Goal: Task Accomplishment & Management: Complete application form

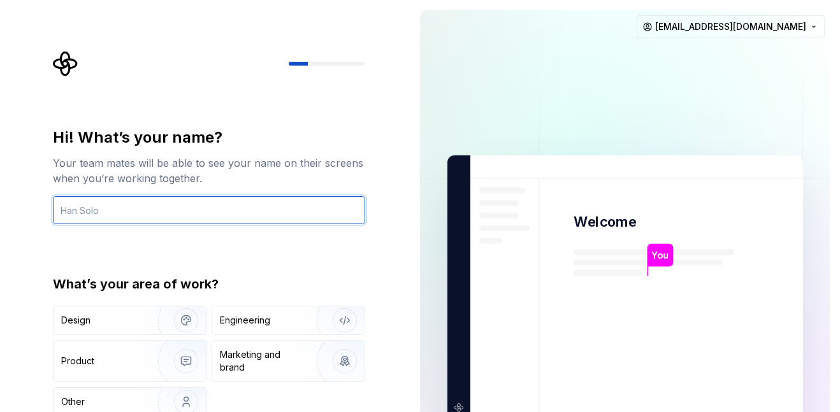
click at [161, 210] on input "text" at bounding box center [209, 210] width 312 height 28
type input "monkey"
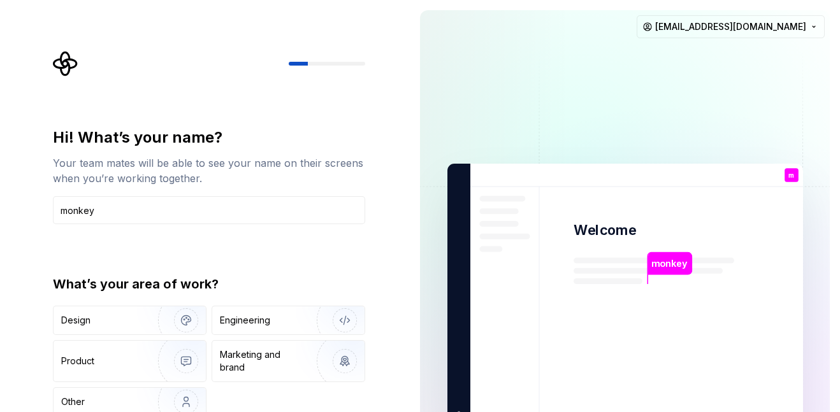
click at [660, 275] on div "monkey" at bounding box center [670, 263] width 44 height 23
click at [184, 396] on img "button" at bounding box center [178, 401] width 82 height 85
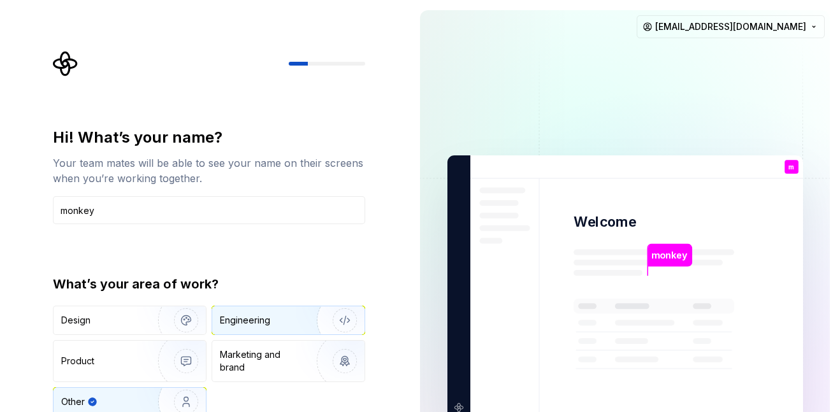
click at [296, 318] on img "button" at bounding box center [337, 320] width 82 height 85
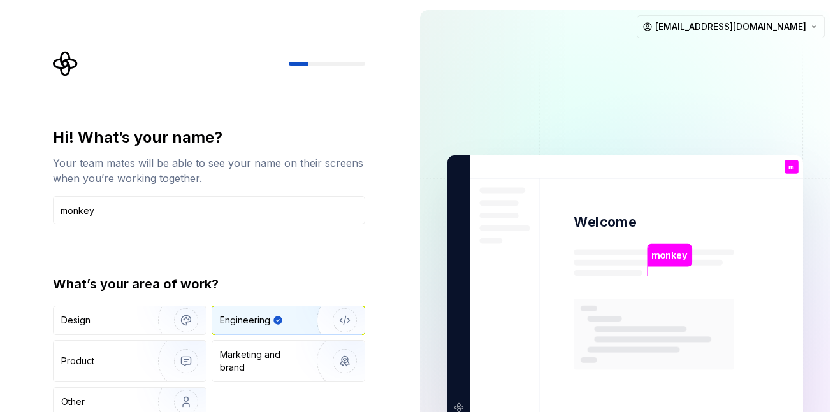
click at [296, 318] on img "button" at bounding box center [337, 320] width 82 height 85
click at [170, 402] on img "button" at bounding box center [178, 401] width 82 height 85
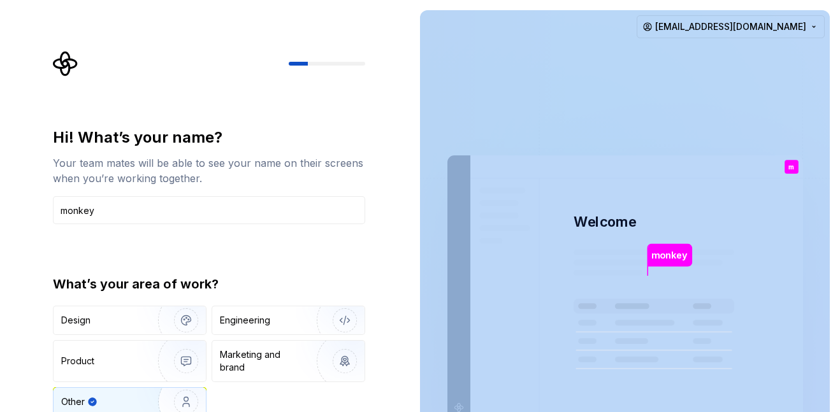
drag, startPoint x: 419, startPoint y: 185, endPoint x: 421, endPoint y: 233, distance: 47.8
click at [421, 233] on div "monkey Welcome m You T B +3 Thomas Brooke Jamie luk.gue.140@studenthighlands.org" at bounding box center [625, 287] width 430 height 575
click at [646, 264] on img at bounding box center [625, 288] width 516 height 602
